Goal: Task Accomplishment & Management: Use online tool/utility

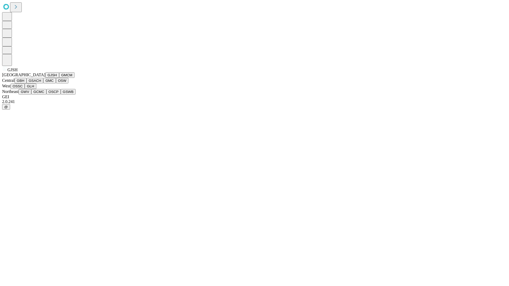
click at [45, 78] on button "GJSH" at bounding box center [52, 75] width 14 height 6
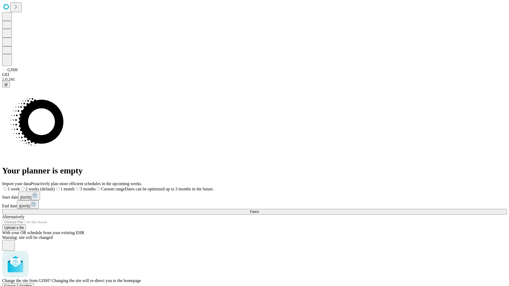
click at [32, 284] on span "Confirm" at bounding box center [26, 286] width 12 height 4
click at [16, 187] on label "1 week" at bounding box center [9, 189] width 14 height 5
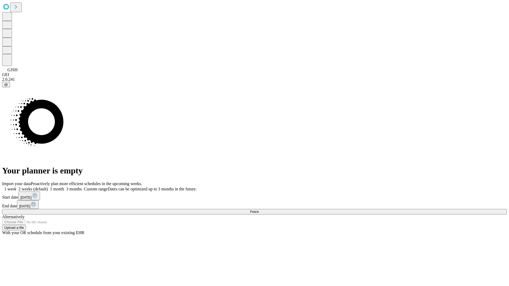
click at [258, 210] on span "Fetch" at bounding box center [254, 212] width 9 height 4
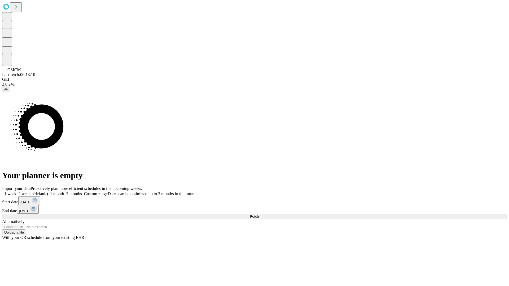
click at [16, 191] on label "1 week" at bounding box center [9, 193] width 14 height 5
click at [258, 215] on span "Fetch" at bounding box center [254, 217] width 9 height 4
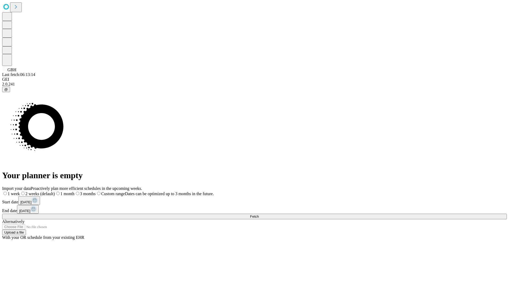
click at [20, 191] on label "1 week" at bounding box center [11, 193] width 18 height 5
click at [258, 215] on span "Fetch" at bounding box center [254, 217] width 9 height 4
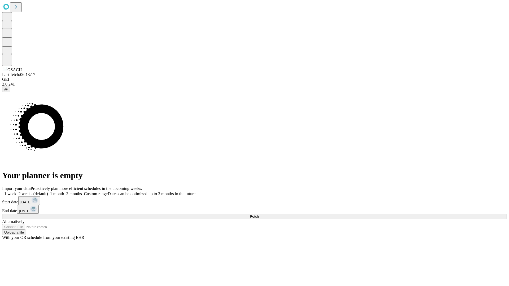
click at [16, 191] on label "1 week" at bounding box center [9, 193] width 14 height 5
click at [258, 215] on span "Fetch" at bounding box center [254, 217] width 9 height 4
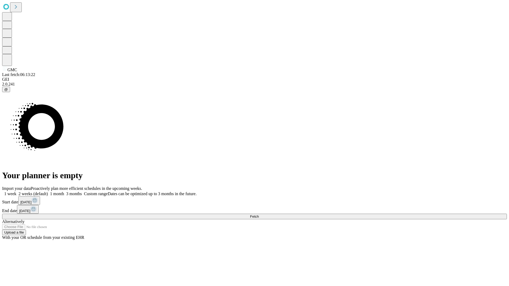
click at [258, 215] on span "Fetch" at bounding box center [254, 217] width 9 height 4
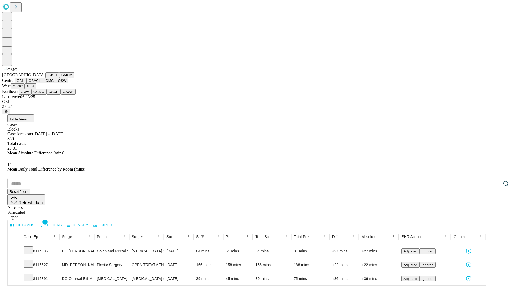
click at [56, 83] on button "OSW" at bounding box center [62, 81] width 13 height 6
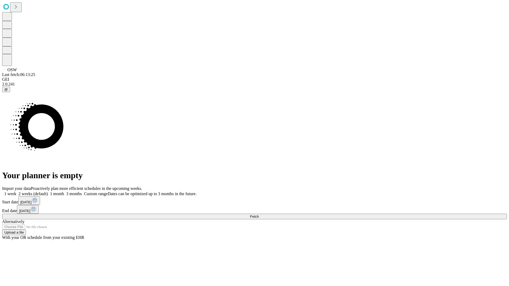
click at [16, 191] on label "1 week" at bounding box center [9, 193] width 14 height 5
click at [258, 215] on span "Fetch" at bounding box center [254, 217] width 9 height 4
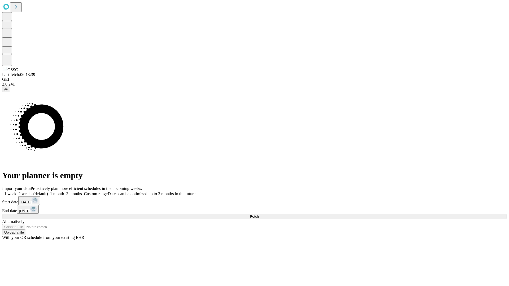
click at [16, 191] on label "1 week" at bounding box center [9, 193] width 14 height 5
click at [258, 215] on span "Fetch" at bounding box center [254, 217] width 9 height 4
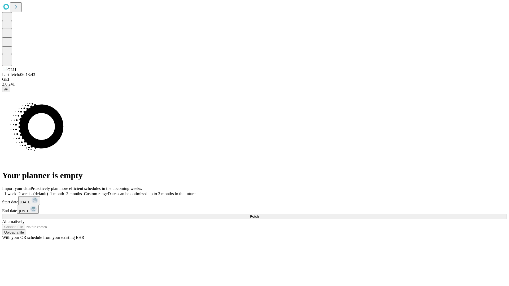
click at [16, 191] on label "1 week" at bounding box center [9, 193] width 14 height 5
click at [258, 215] on span "Fetch" at bounding box center [254, 217] width 9 height 4
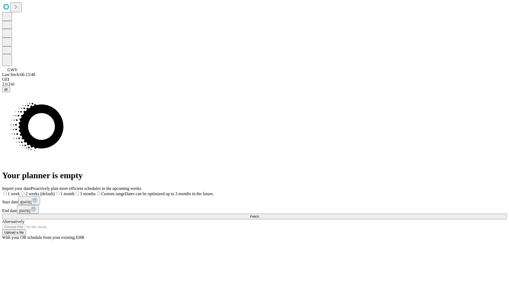
click at [20, 191] on label "1 week" at bounding box center [11, 193] width 18 height 5
click at [258, 215] on span "Fetch" at bounding box center [254, 217] width 9 height 4
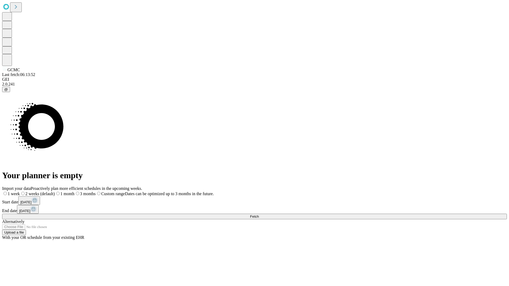
click at [20, 191] on label "1 week" at bounding box center [11, 193] width 18 height 5
click at [258, 215] on span "Fetch" at bounding box center [254, 217] width 9 height 4
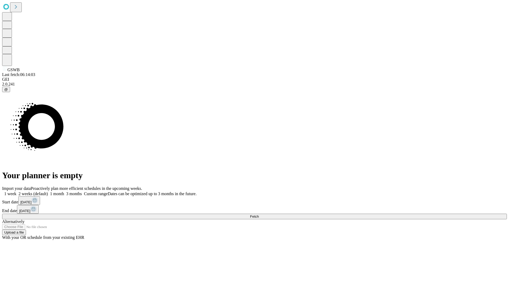
click at [258, 215] on span "Fetch" at bounding box center [254, 217] width 9 height 4
